Goal: Task Accomplishment & Management: Use online tool/utility

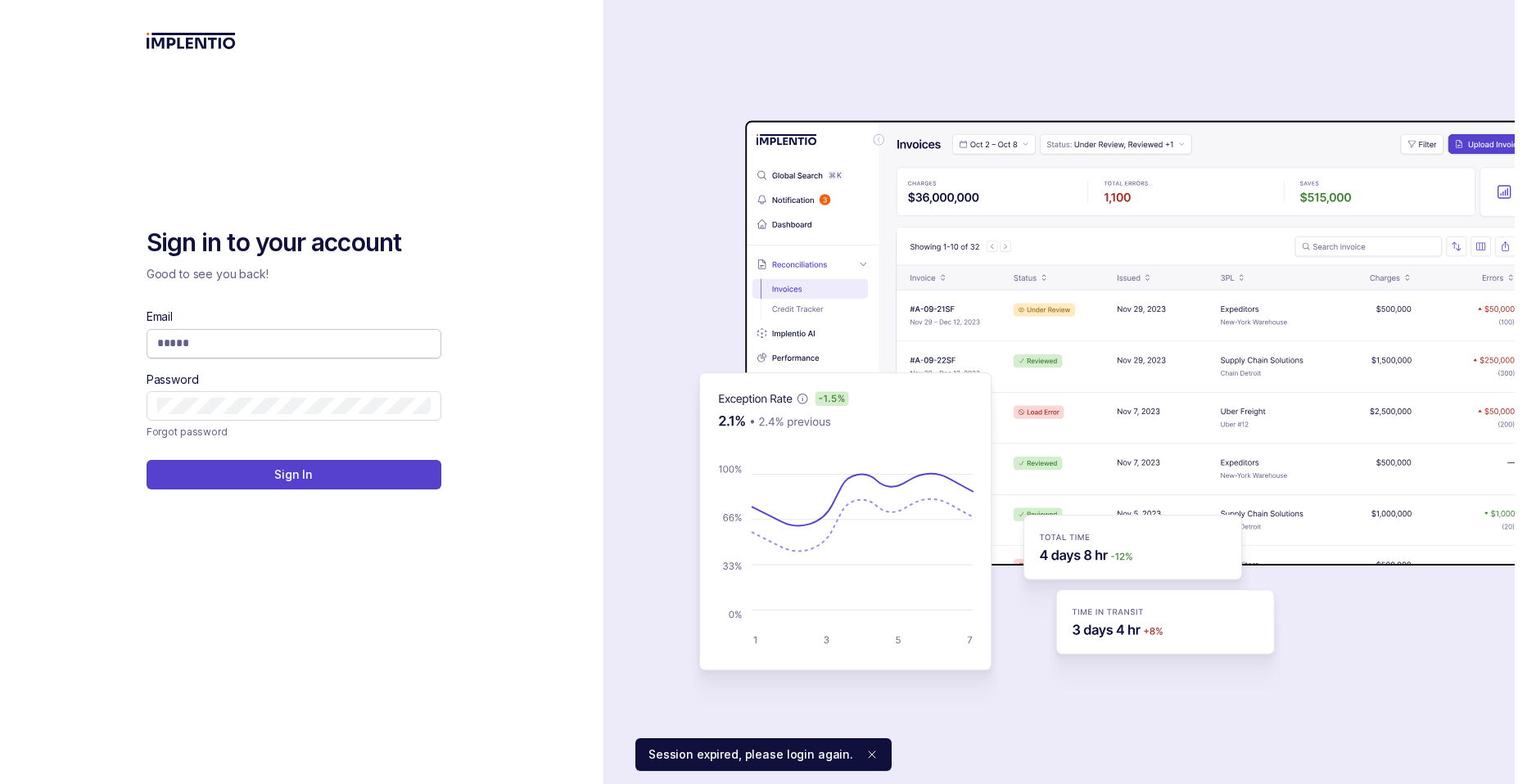
click at [243, 345] on input "Email" at bounding box center [294, 343] width 274 height 16
type input "**********"
click at [242, 465] on button "Sign In" at bounding box center [294, 475] width 294 height 30
click at [343, 340] on input "Email" at bounding box center [294, 343] width 274 height 16
click at [262, 343] on input "Email" at bounding box center [294, 343] width 274 height 16
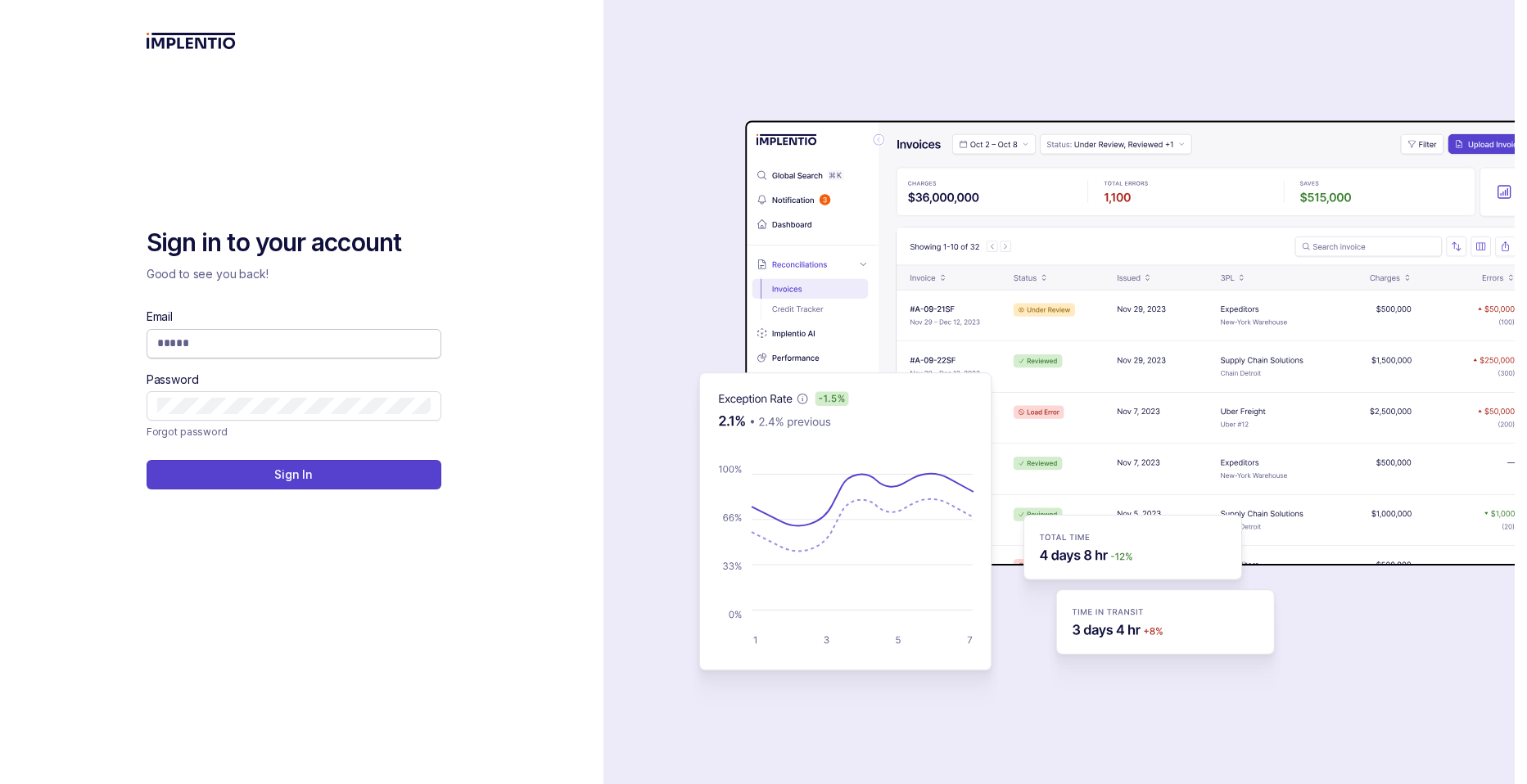
type input "**********"
click at [269, 475] on button "Sign In" at bounding box center [294, 475] width 294 height 30
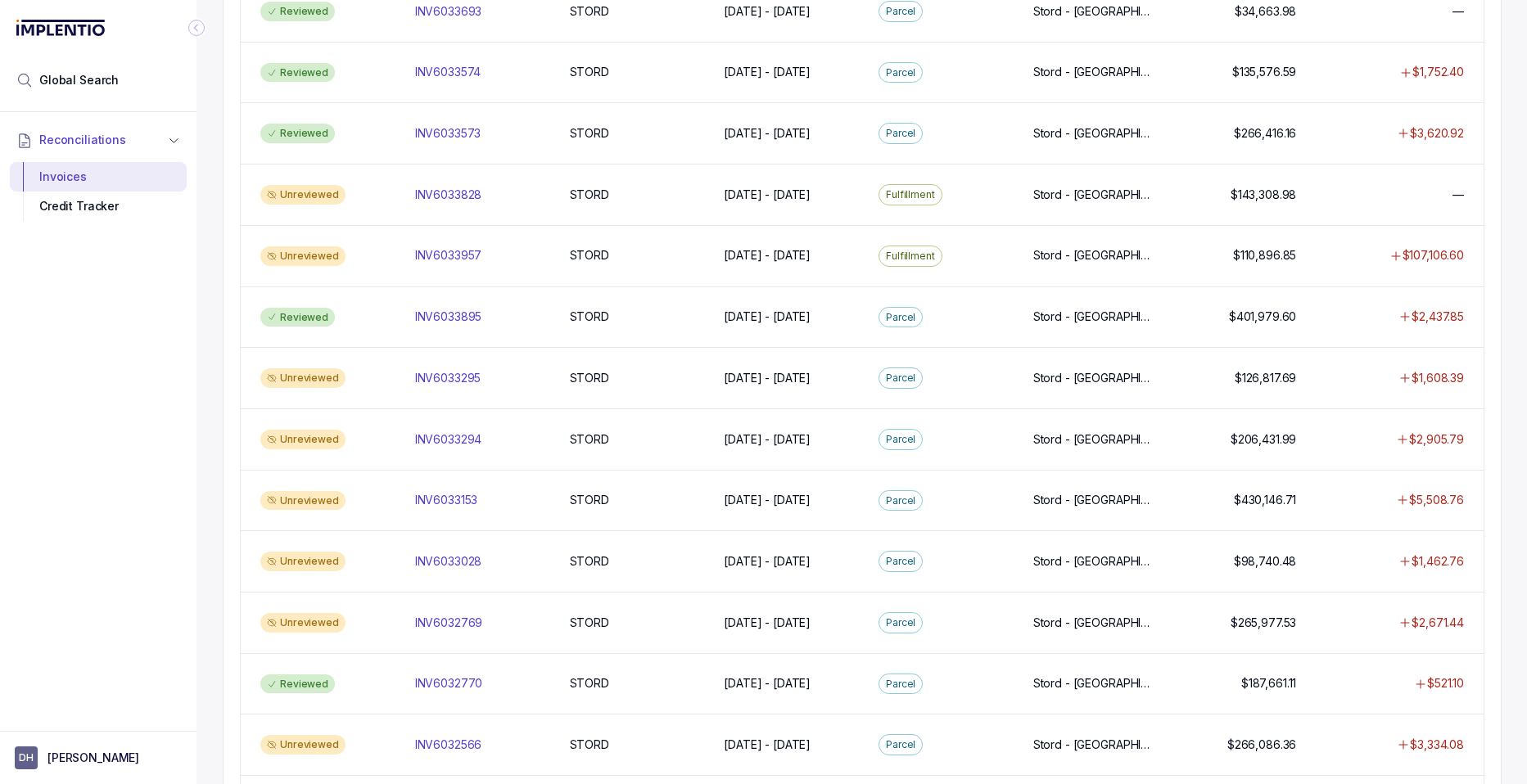
scroll to position [770, 0]
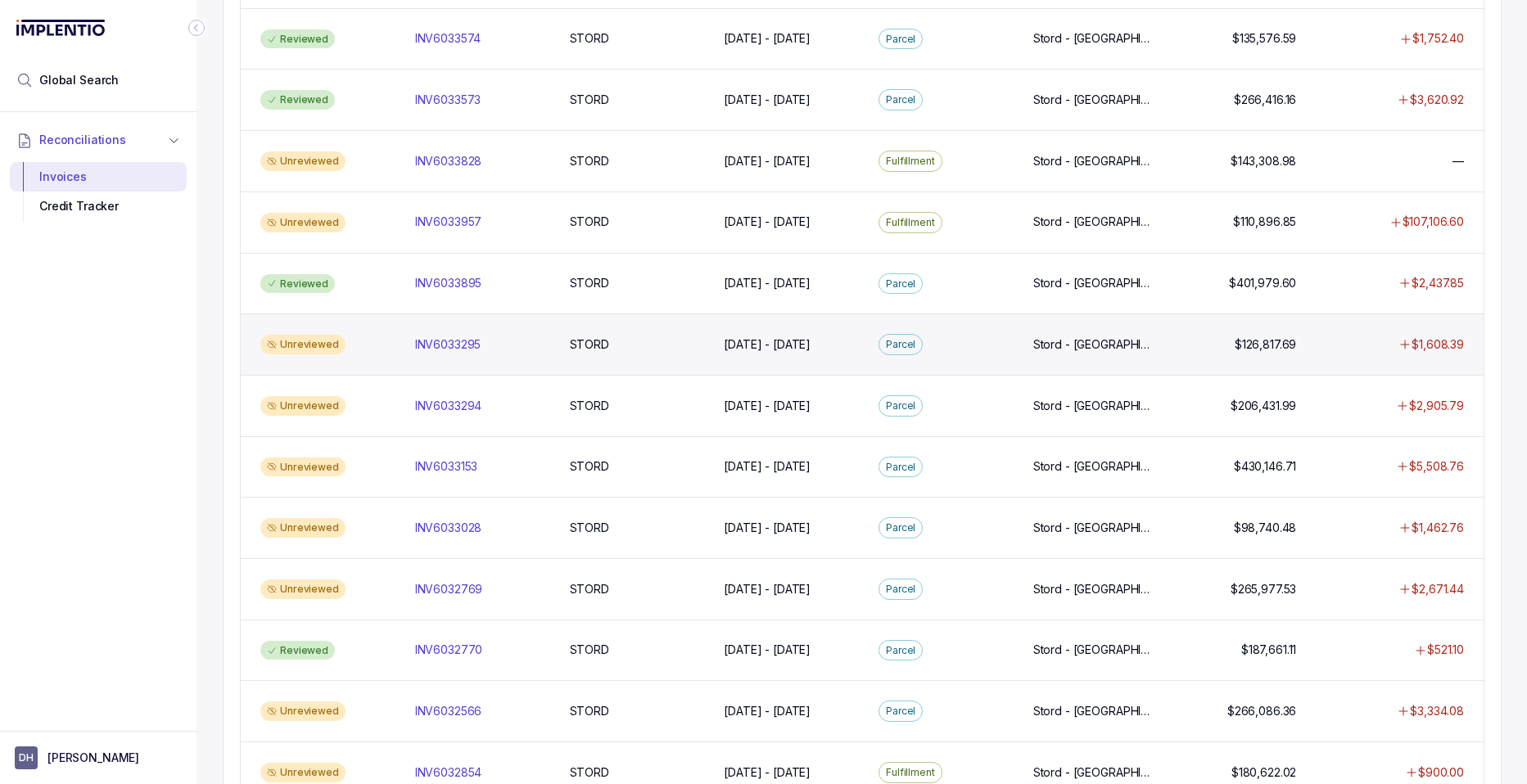
click at [311, 341] on div "Unreviewed" at bounding box center [303, 345] width 85 height 20
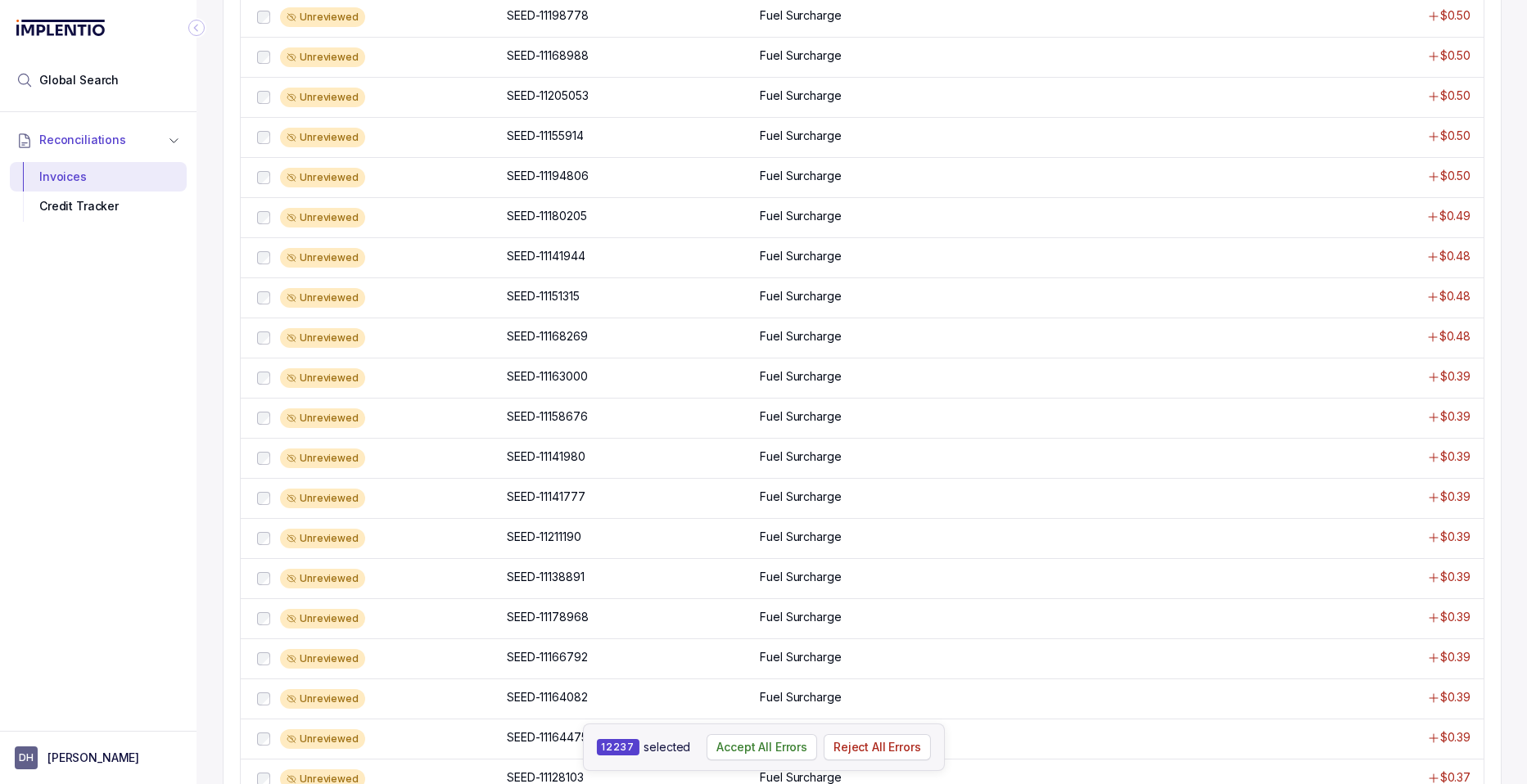
scroll to position [954, 0]
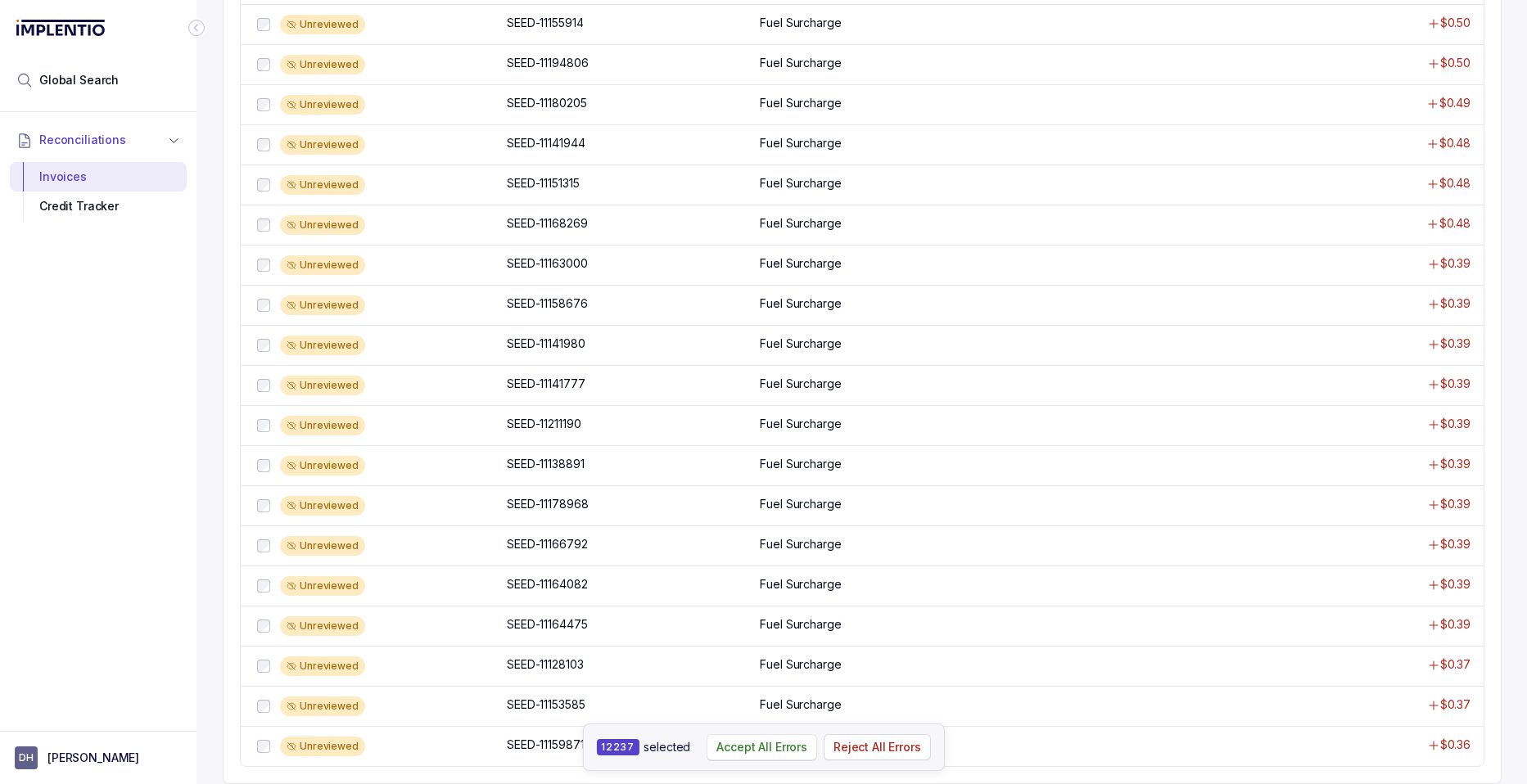
click at [751, 751] on p "Accept All Errors" at bounding box center [762, 747] width 91 height 16
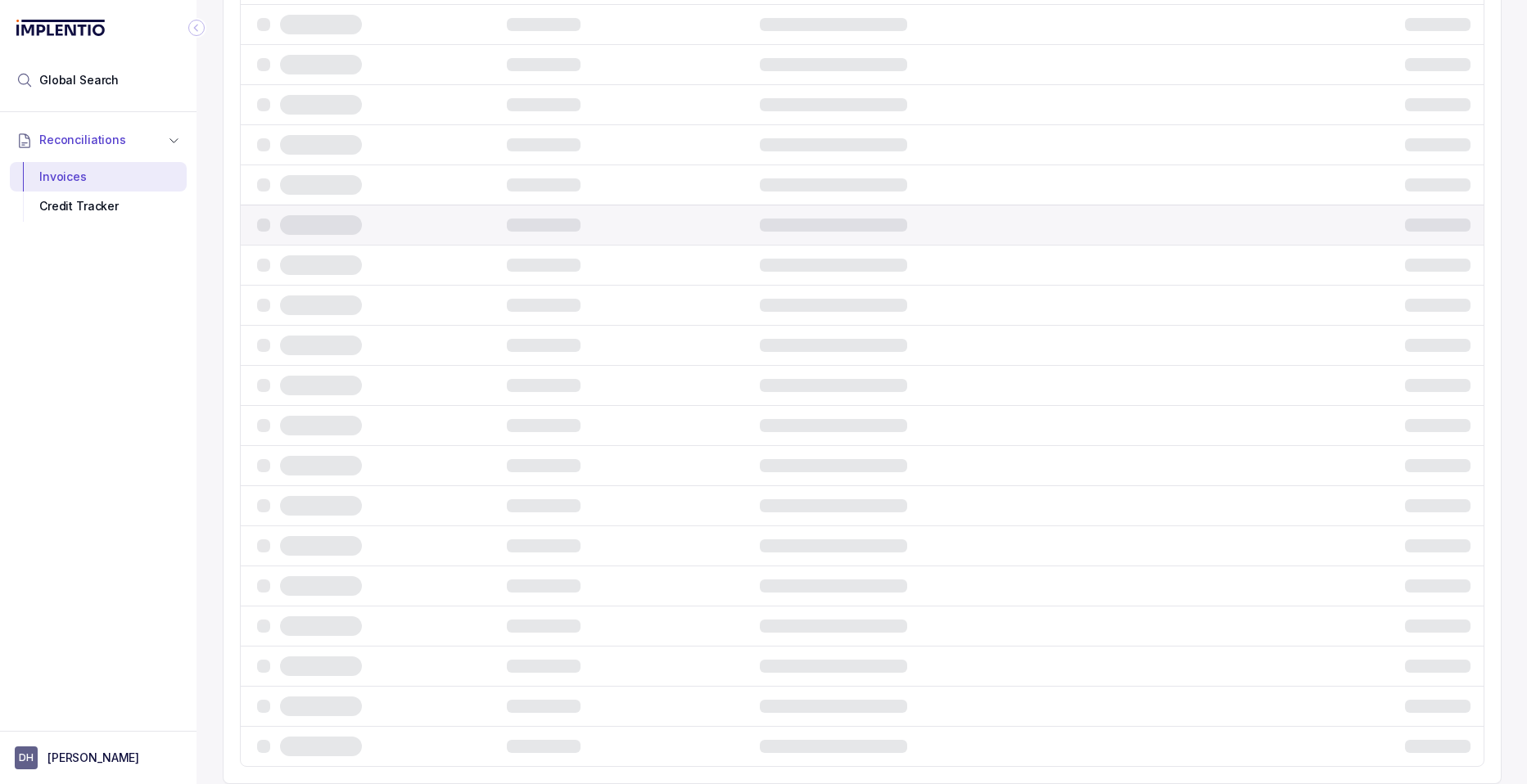
scroll to position [0, 0]
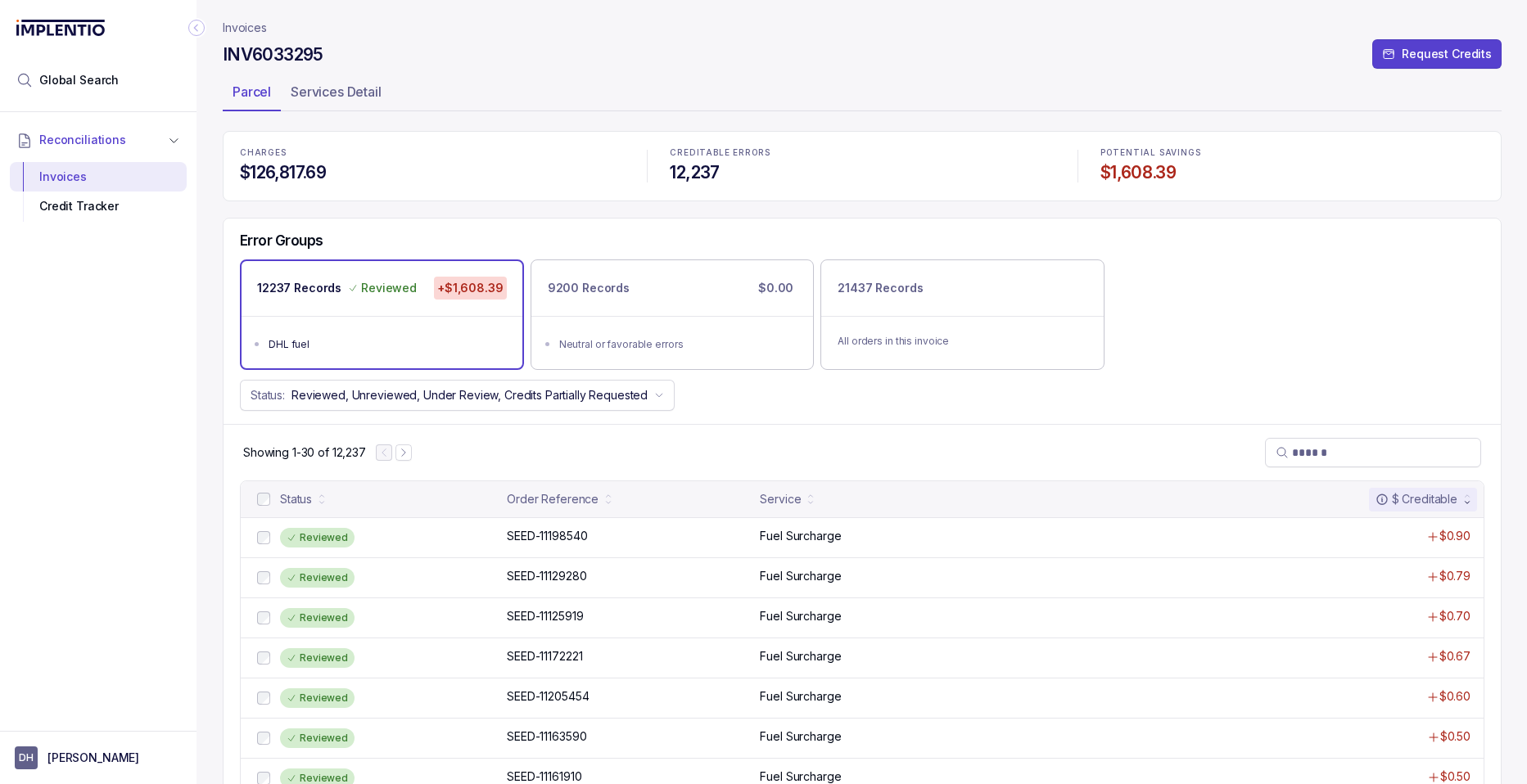
click at [237, 29] on p "Invoices" at bounding box center [244, 28] width 44 height 16
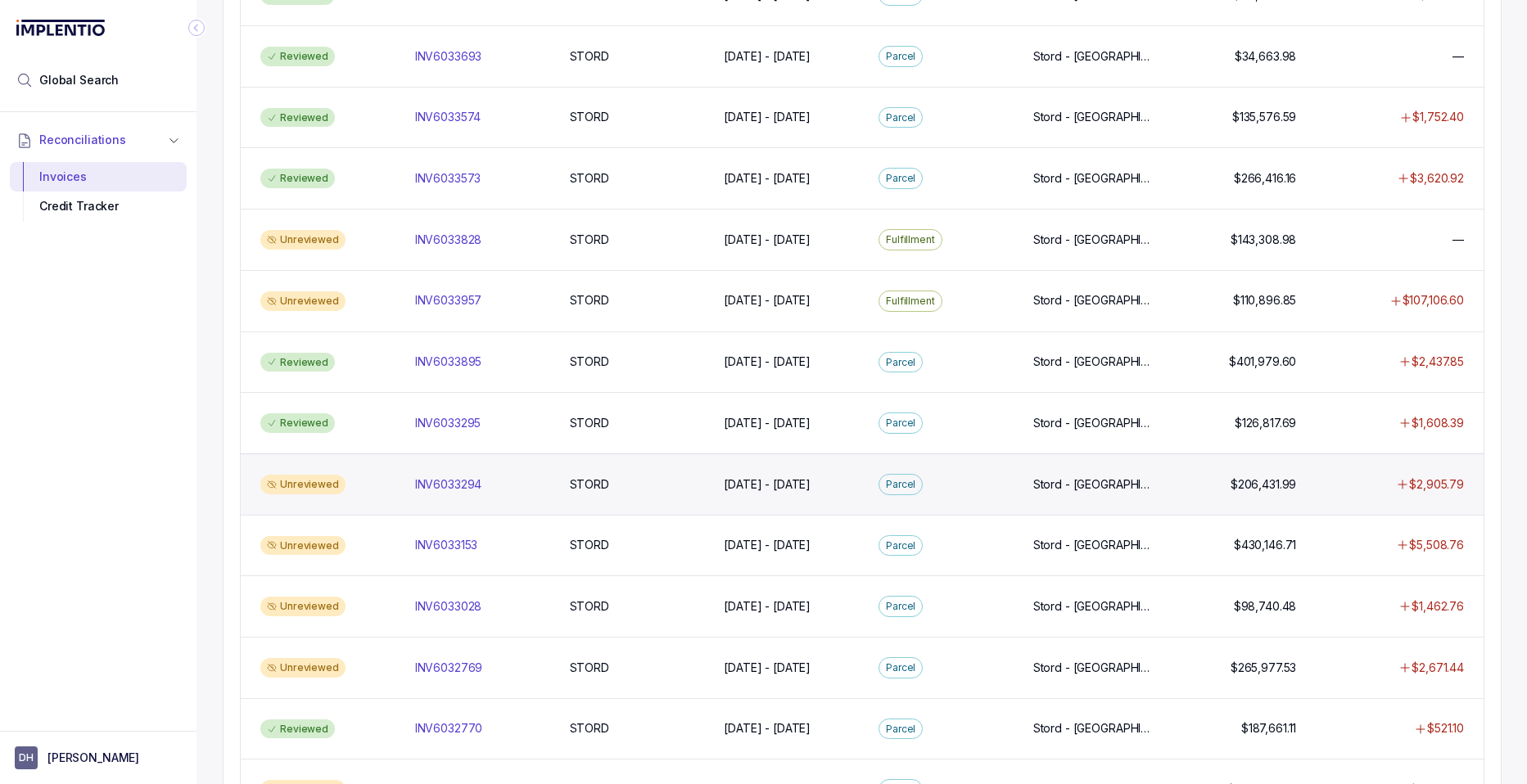
scroll to position [695, 0]
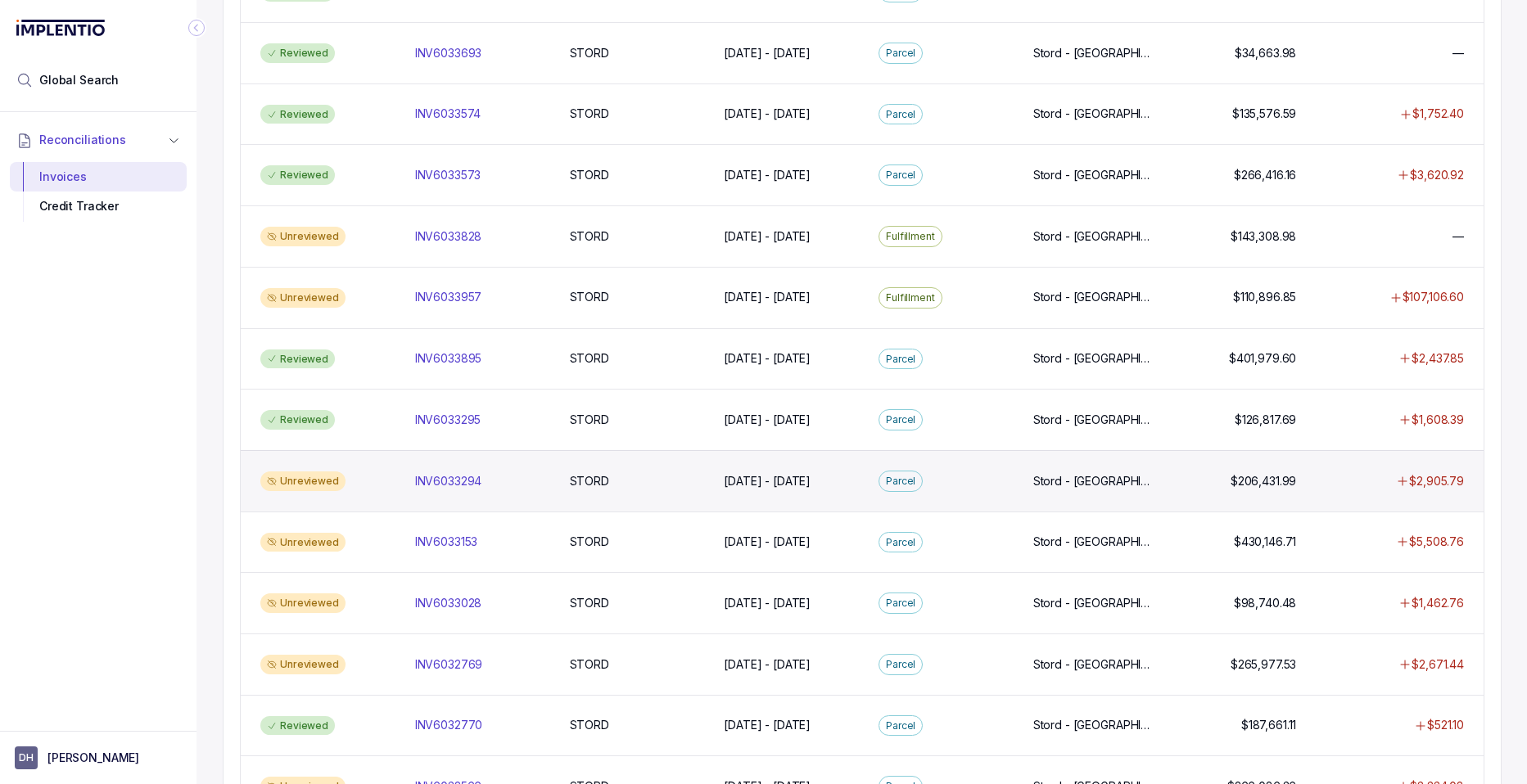
click at [317, 484] on div "Unreviewed" at bounding box center [303, 481] width 85 height 20
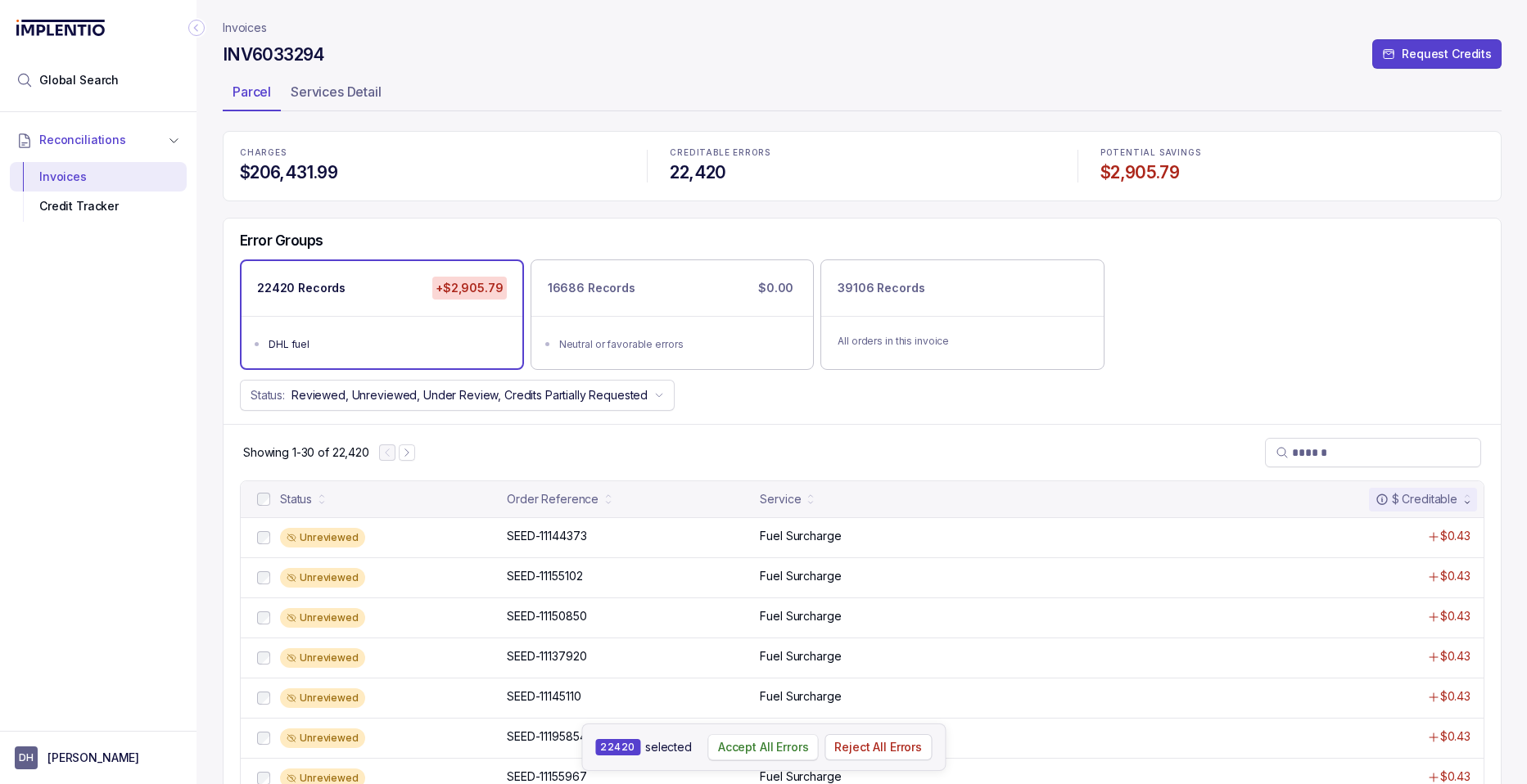
click at [770, 743] on p "Accept All Errors" at bounding box center [764, 747] width 91 height 16
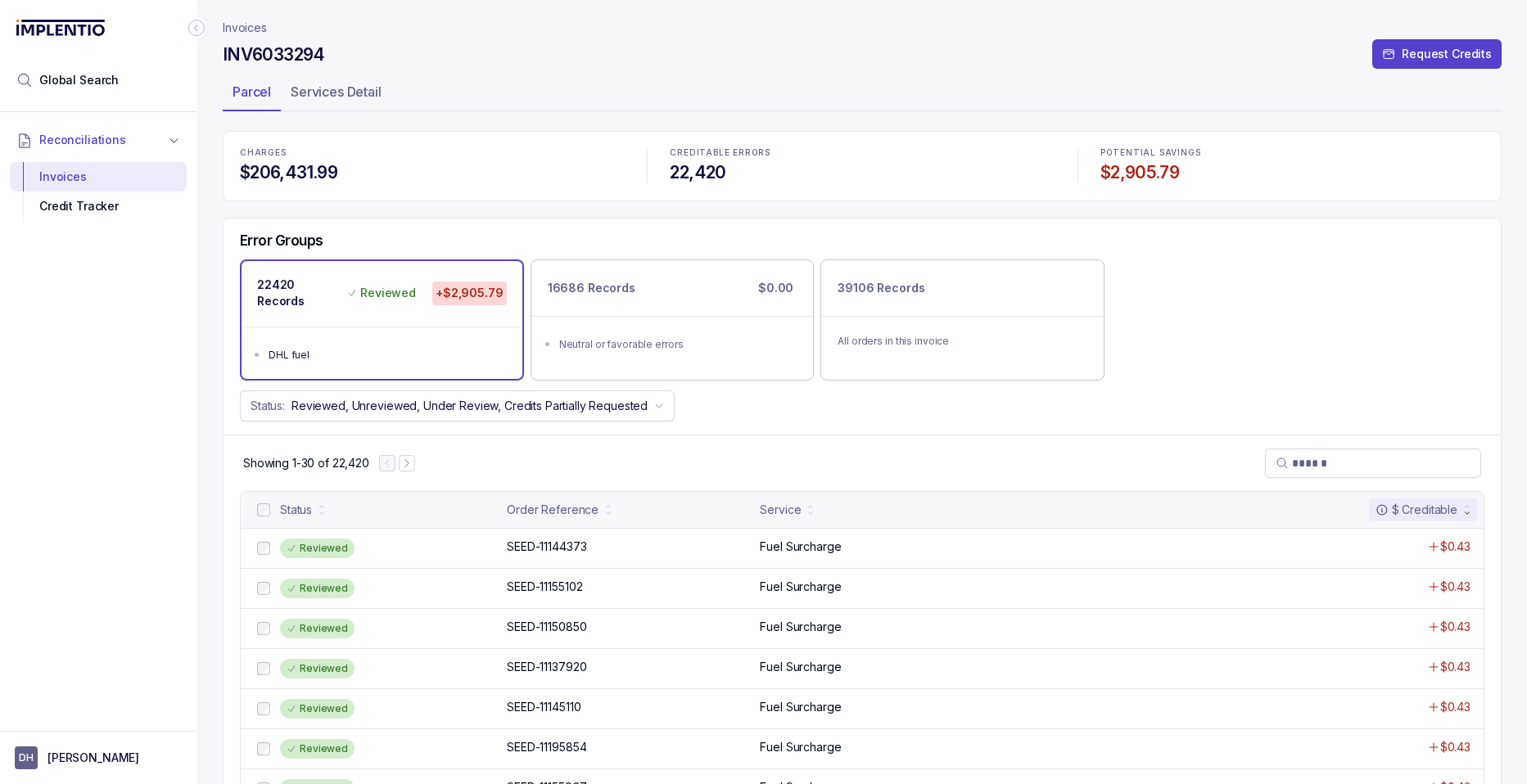
click at [244, 28] on p "Invoices" at bounding box center [244, 28] width 44 height 16
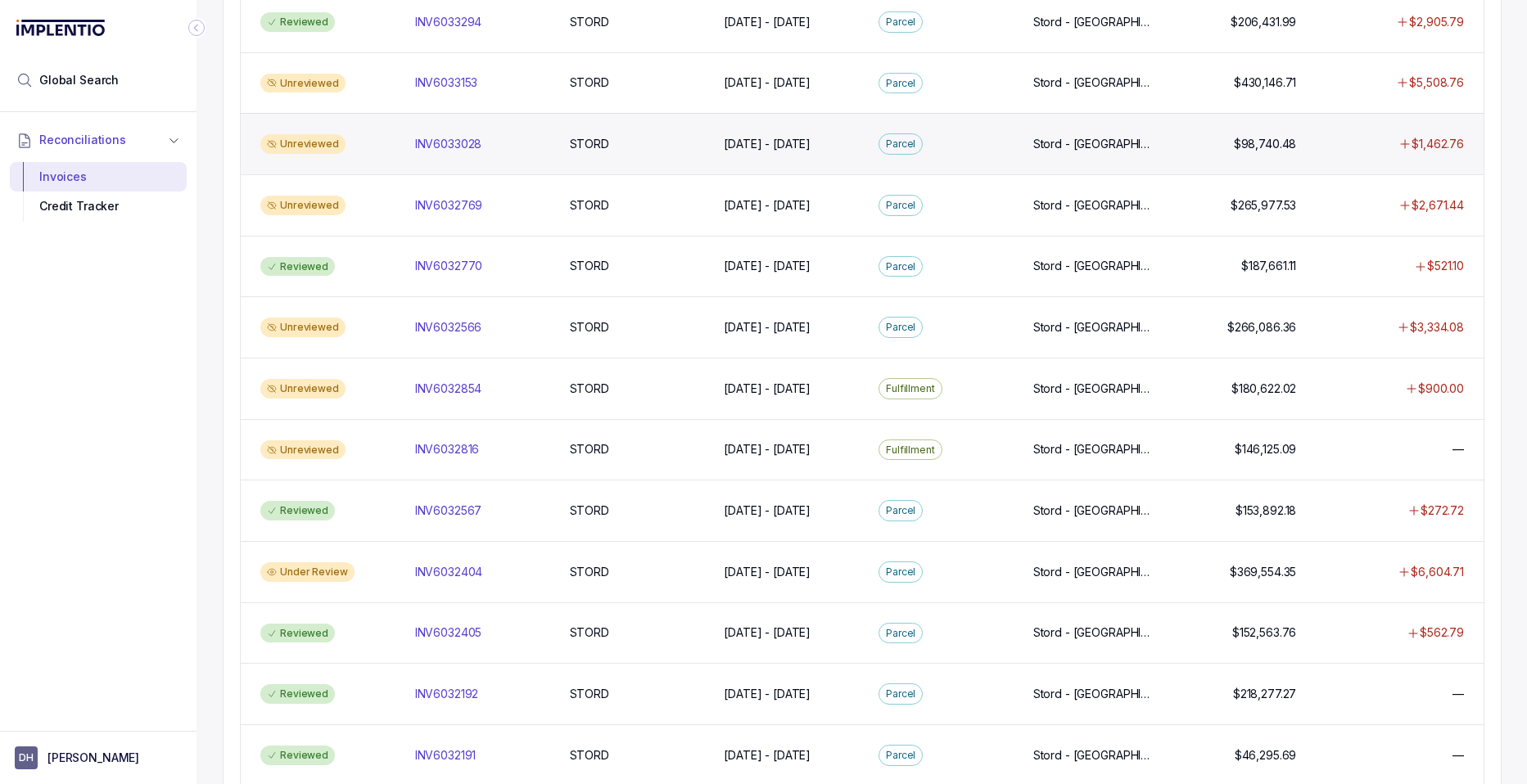
scroll to position [693, 0]
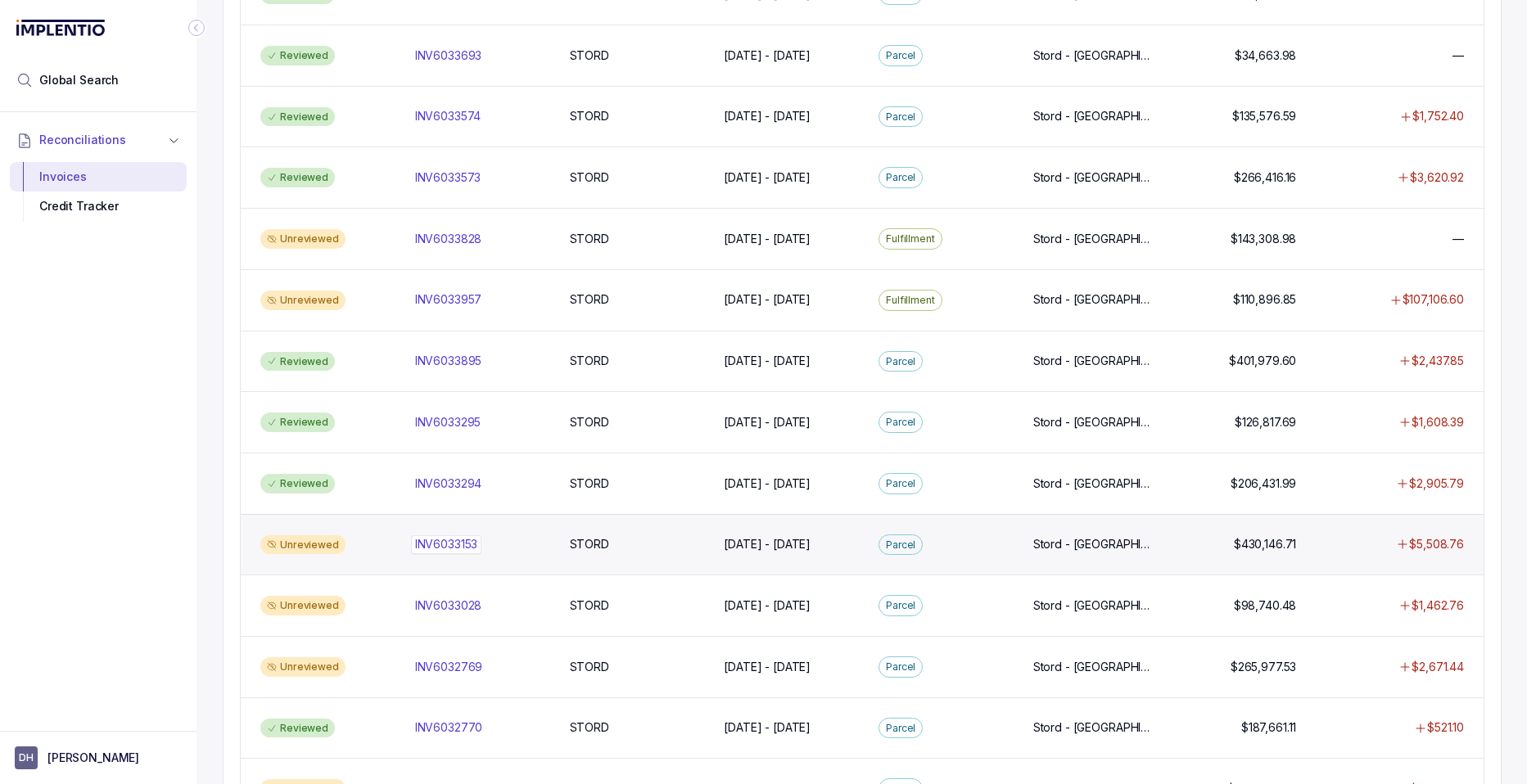
click at [439, 541] on p "INV6033153" at bounding box center [446, 544] width 71 height 18
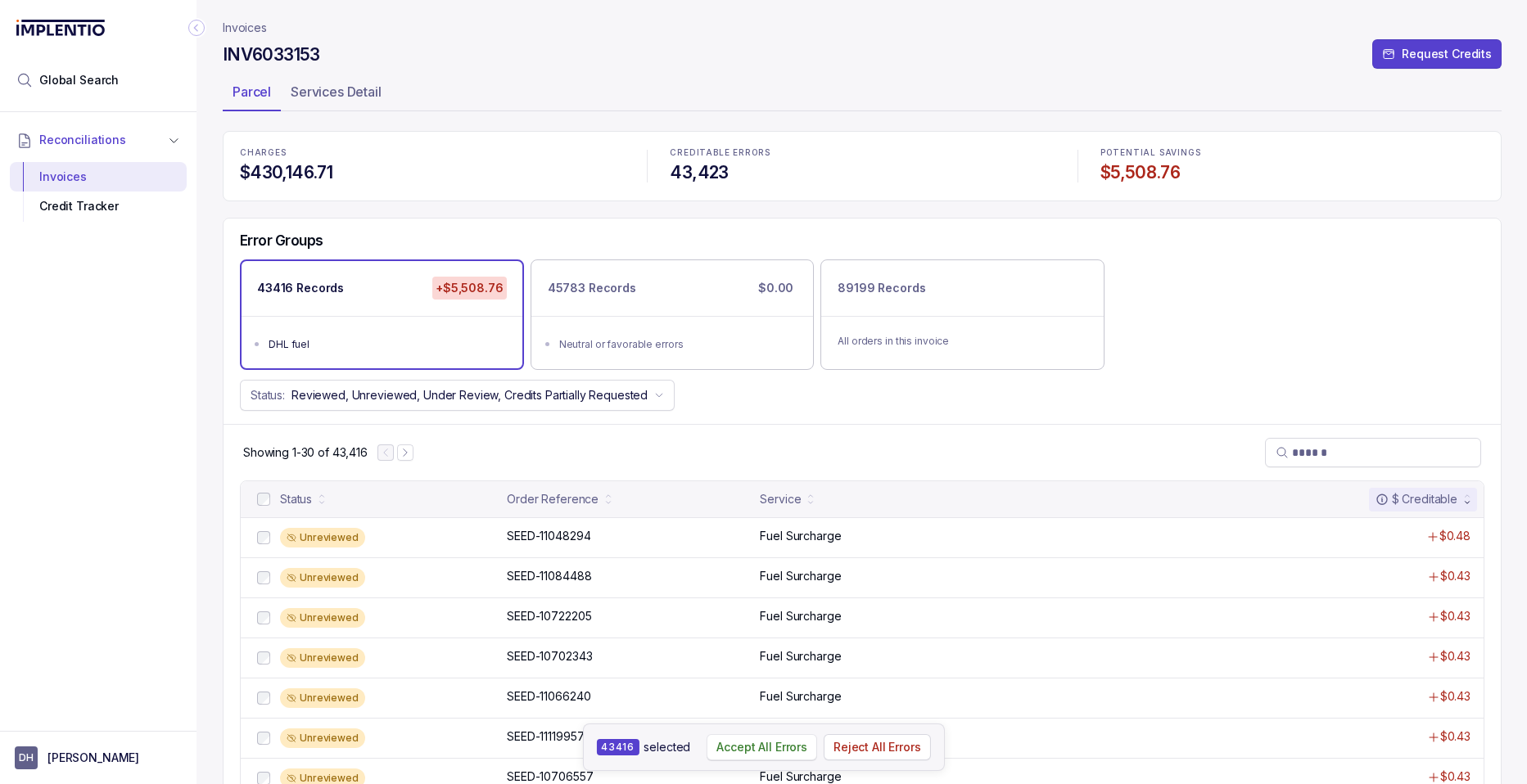
click at [758, 749] on p "Accept All Errors" at bounding box center [762, 747] width 91 height 16
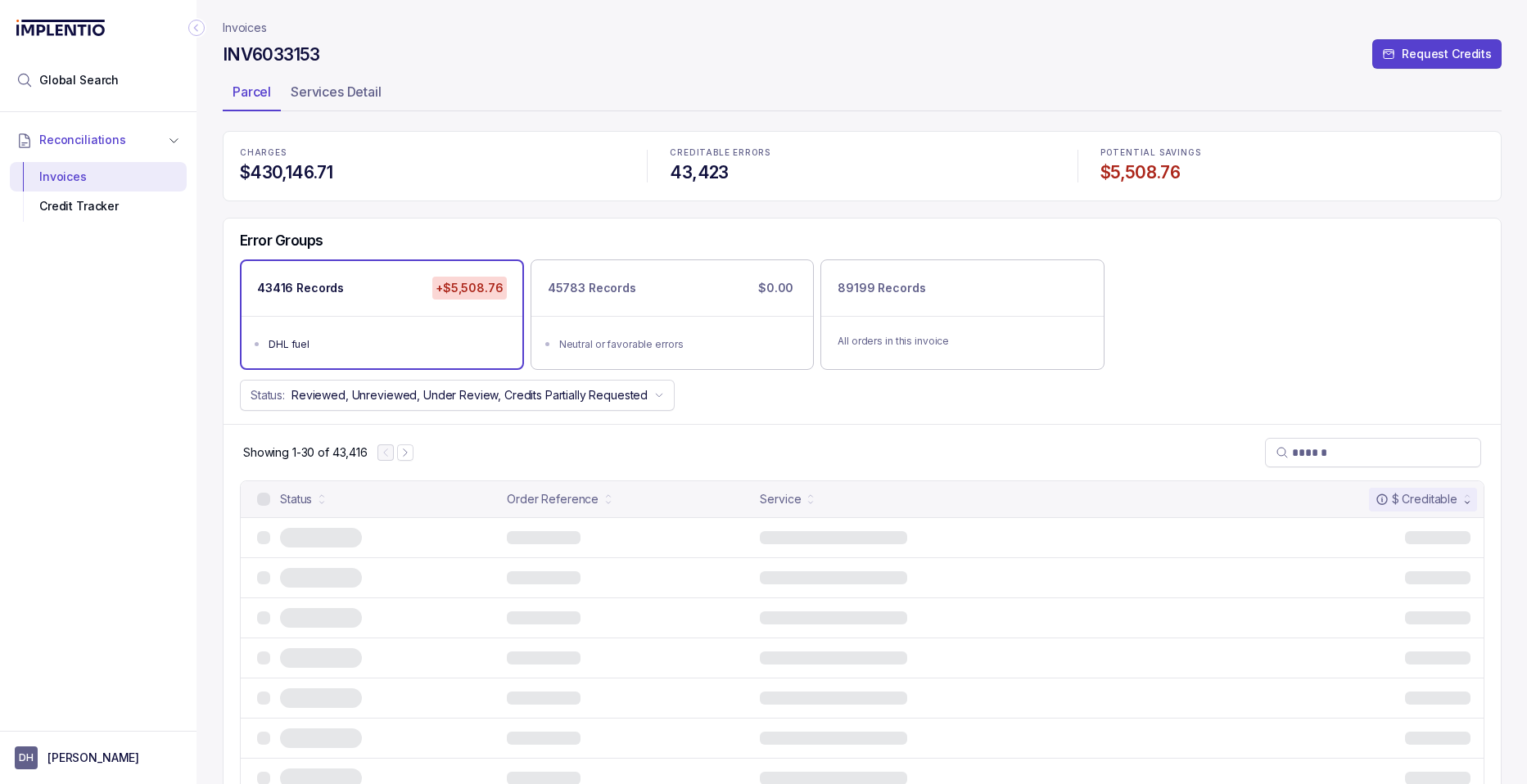
click at [251, 26] on p "Invoices" at bounding box center [244, 28] width 44 height 16
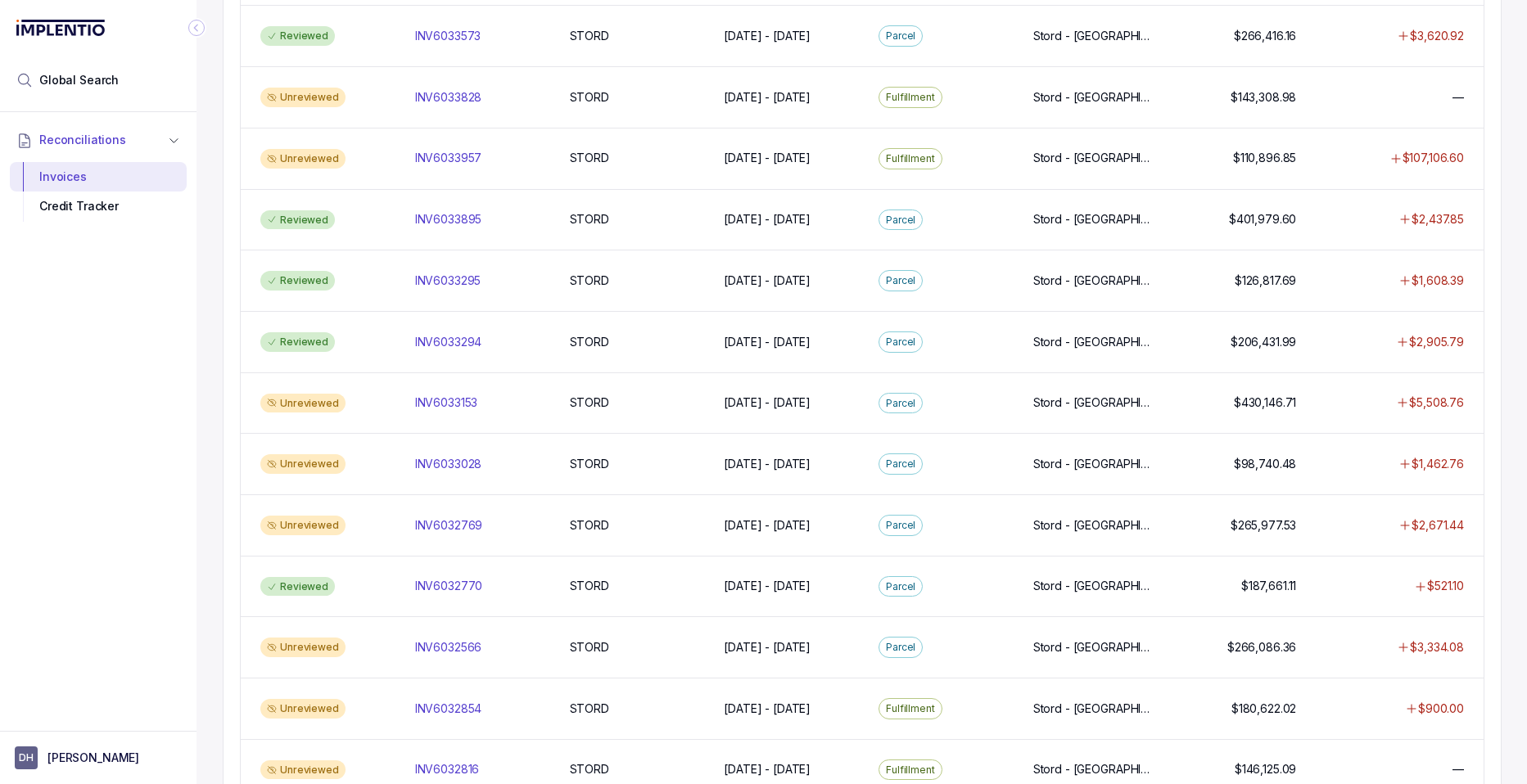
scroll to position [870, 0]
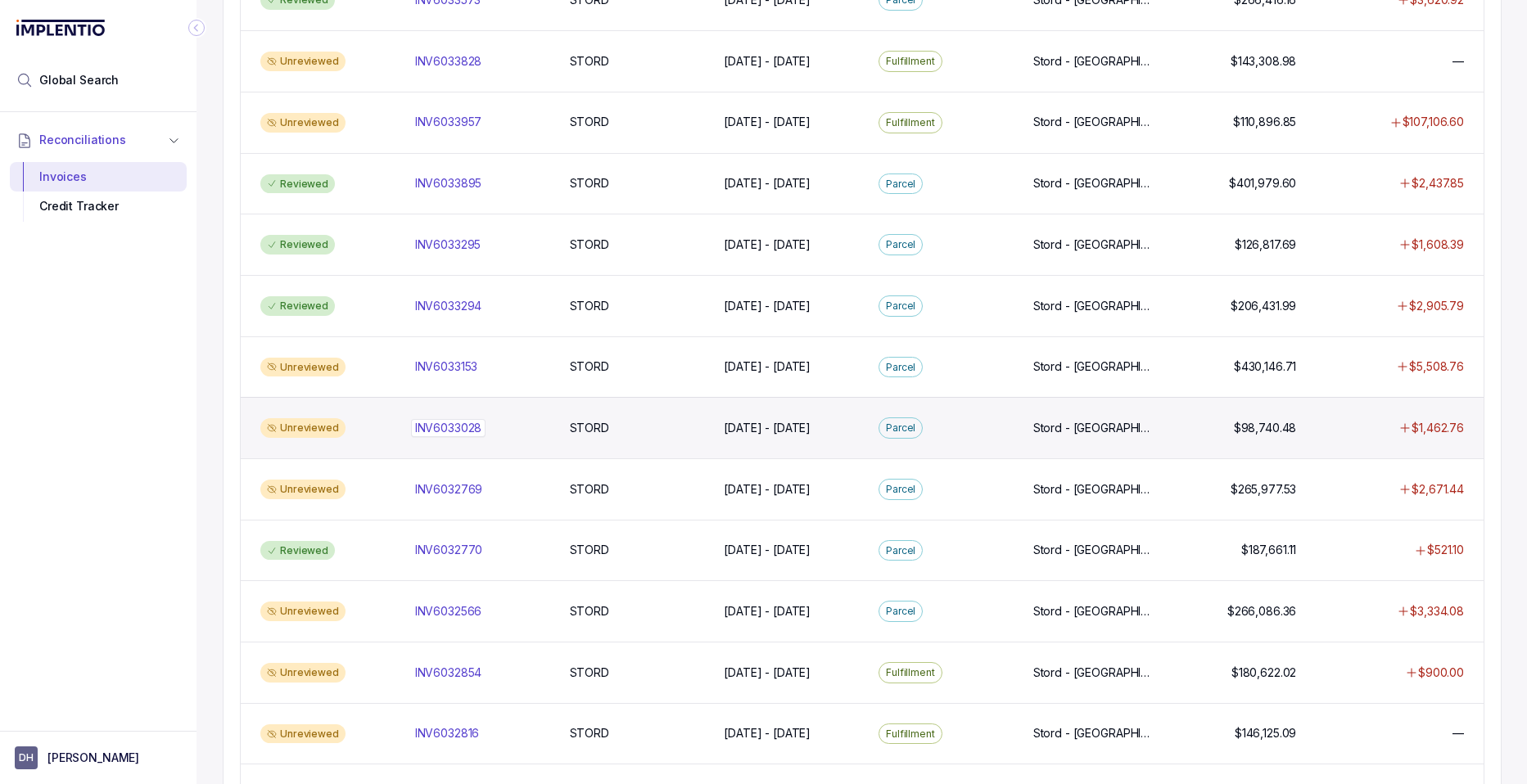
click at [457, 429] on p "INV6033028" at bounding box center [448, 428] width 76 height 18
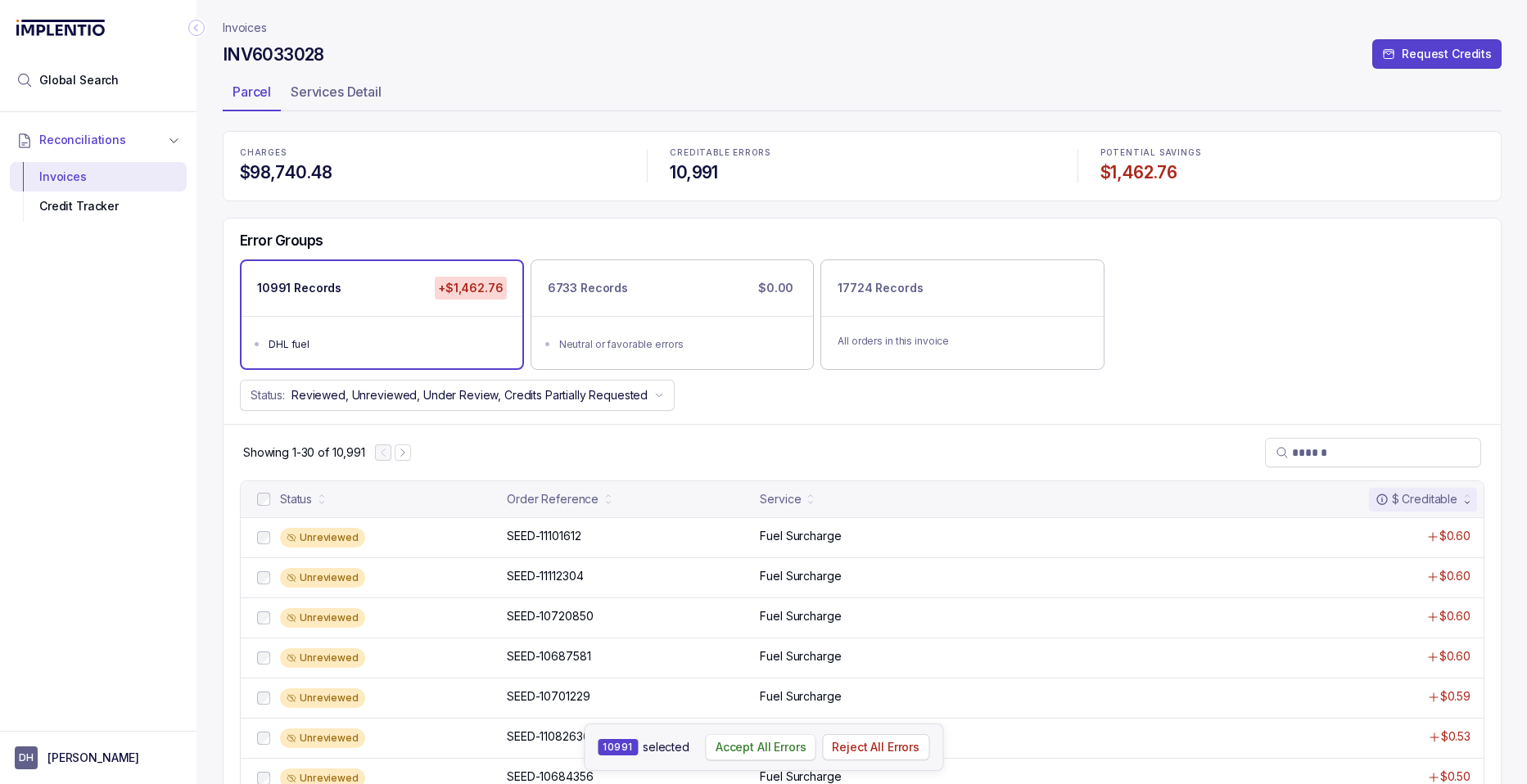
click at [740, 750] on p "Accept All Errors" at bounding box center [761, 747] width 91 height 16
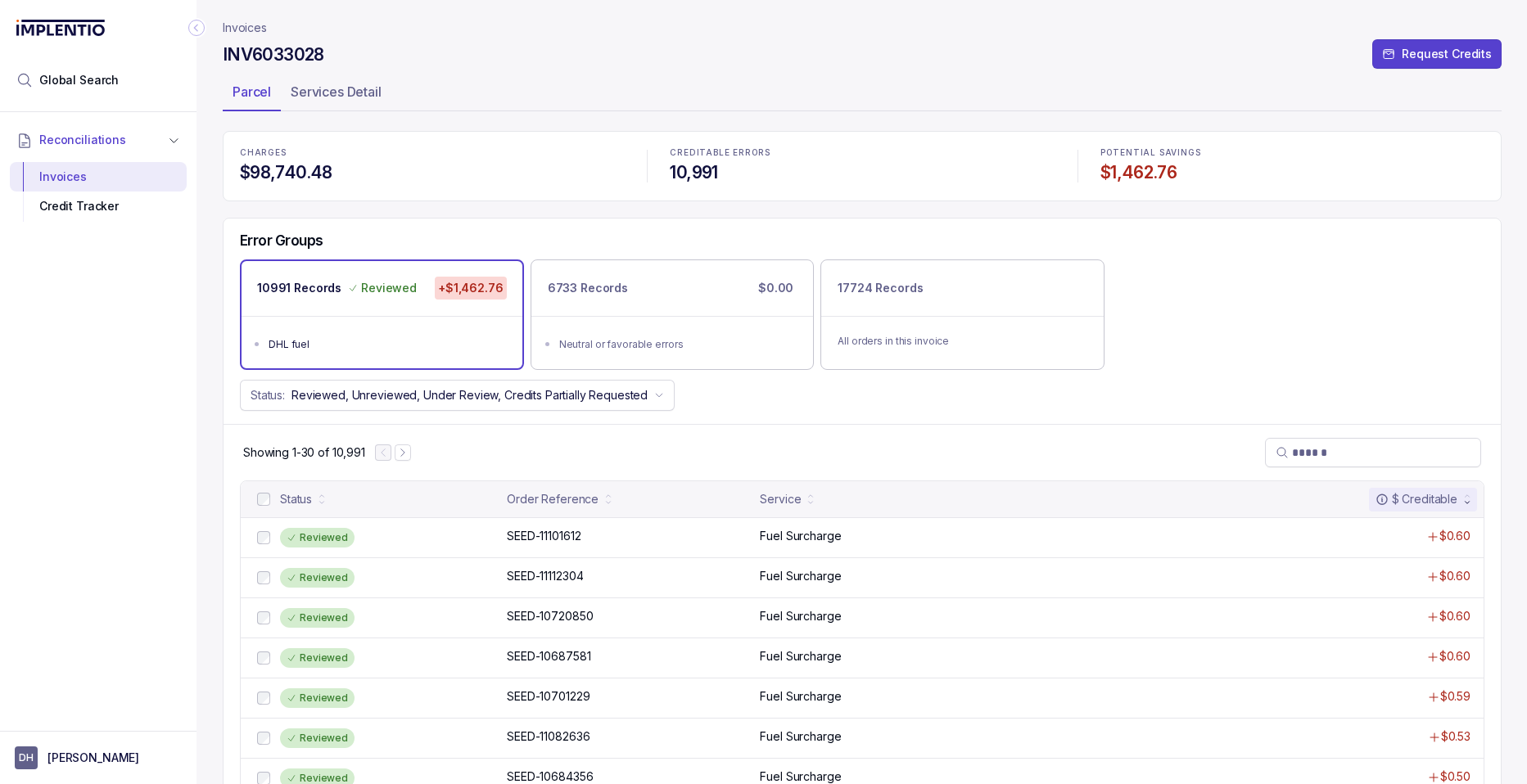
click at [245, 29] on p "Invoices" at bounding box center [244, 28] width 44 height 16
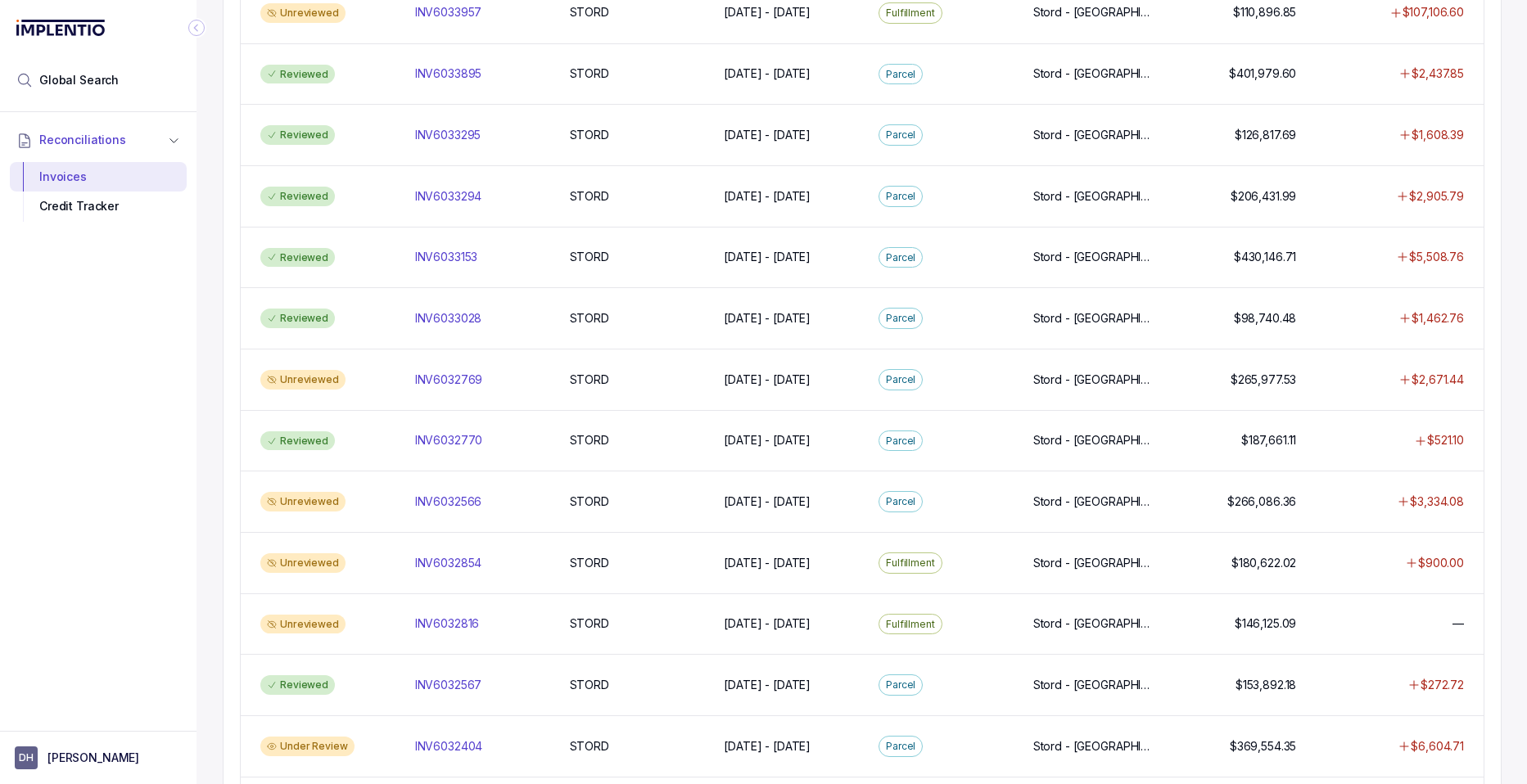
scroll to position [985, 0]
